Goal: Transaction & Acquisition: Purchase product/service

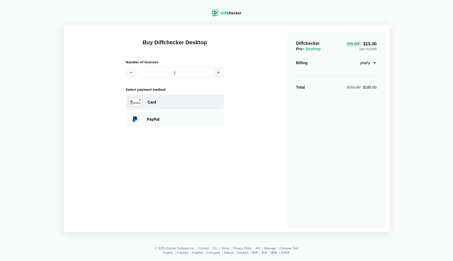
click at [165, 102] on div "Card" at bounding box center [185, 102] width 74 height 5
select select "[GEOGRAPHIC_DATA]"
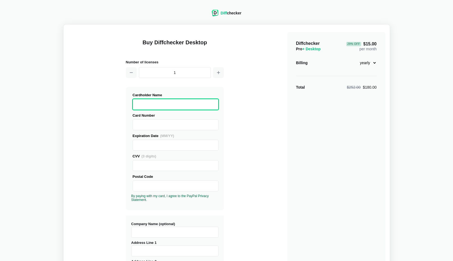
type input "[GEOGRAPHIC_DATA][PERSON_NAME]"
type input "MA 02360"
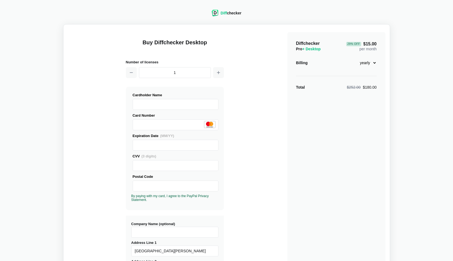
drag, startPoint x: 149, startPoint y: 152, endPoint x: 131, endPoint y: 151, distance: 18.3
click at [171, 246] on input "[GEOGRAPHIC_DATA][PERSON_NAME]" at bounding box center [174, 251] width 87 height 11
type input "[GEOGRAPHIC_DATA]"
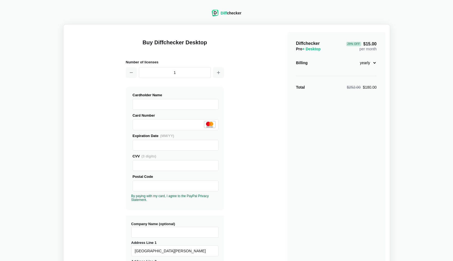
type input "02360"
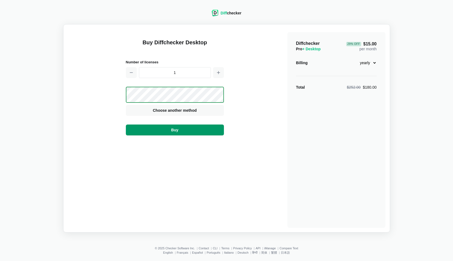
click at [178, 127] on span "Buy" at bounding box center [174, 129] width 9 height 5
